Goal: Navigation & Orientation: Find specific page/section

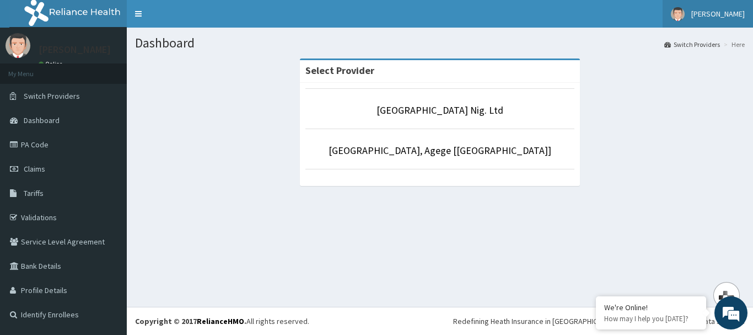
click at [712, 14] on span "[PERSON_NAME]" at bounding box center [717, 14] width 53 height 10
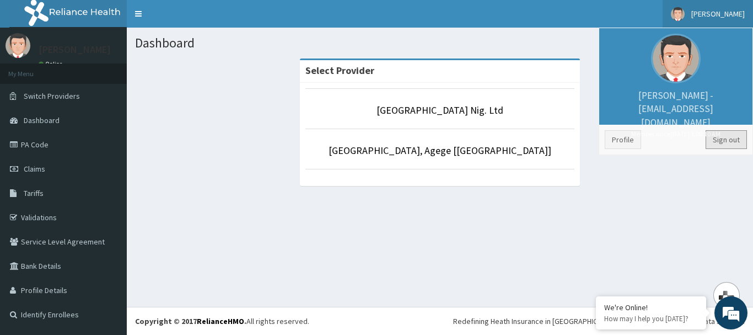
click at [731, 140] on link "Sign out" at bounding box center [726, 139] width 41 height 19
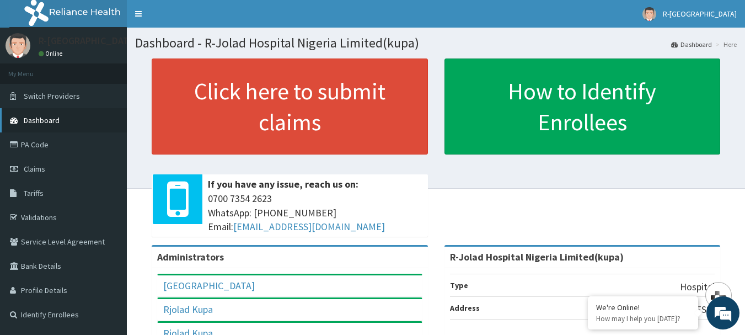
click at [50, 120] on span "Dashboard" at bounding box center [42, 120] width 36 height 10
click at [53, 213] on link "Validations" at bounding box center [63, 217] width 127 height 24
